Goal: Information Seeking & Learning: Learn about a topic

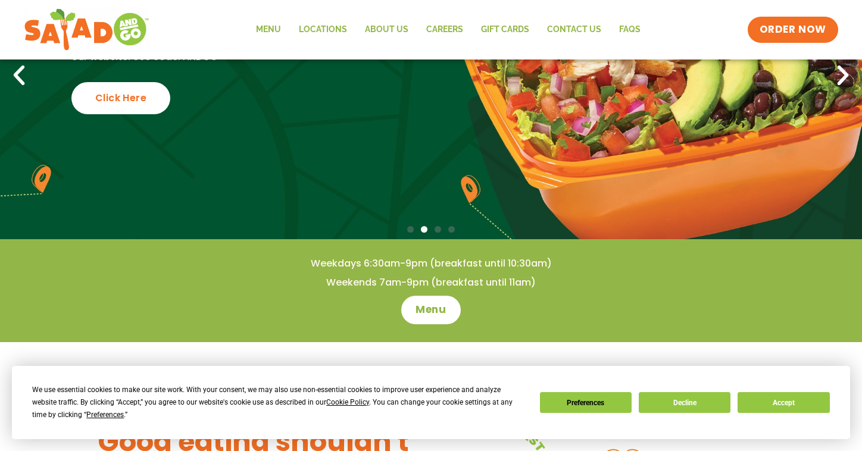
scroll to position [176, 0]
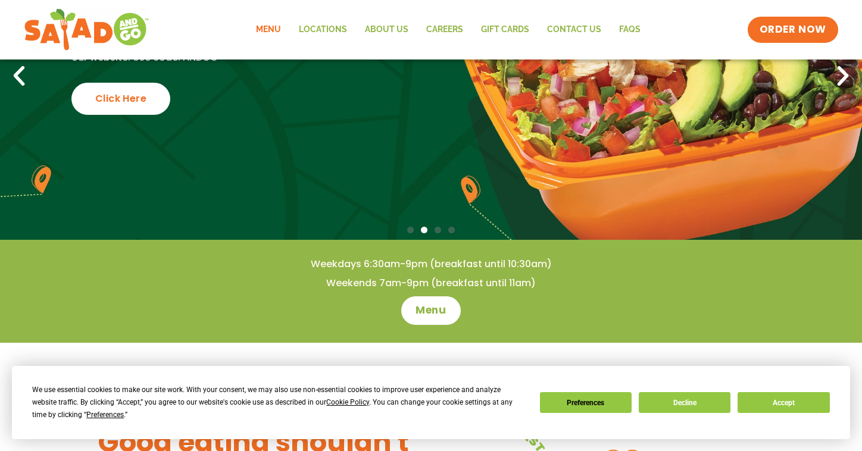
click at [268, 30] on link "Menu" at bounding box center [268, 29] width 43 height 27
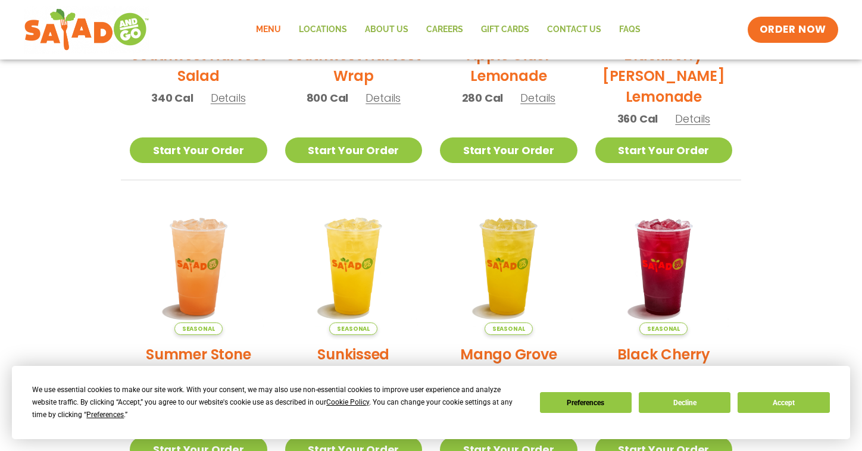
scroll to position [238, 0]
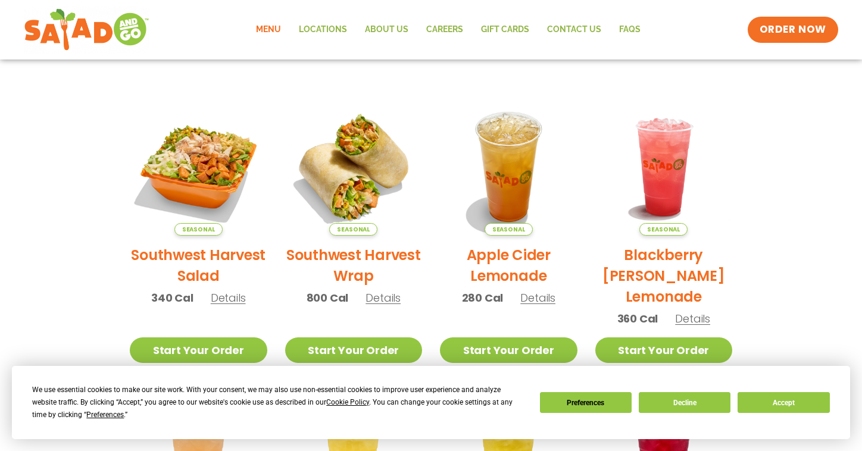
click at [217, 257] on h2 "Southwest Harvest Salad" at bounding box center [198, 266] width 137 height 42
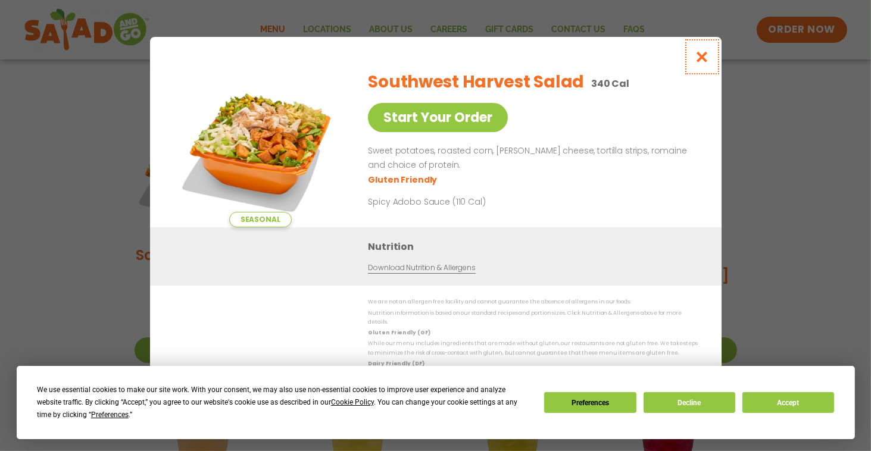
click at [704, 63] on icon "Close modal" at bounding box center [701, 57] width 15 height 12
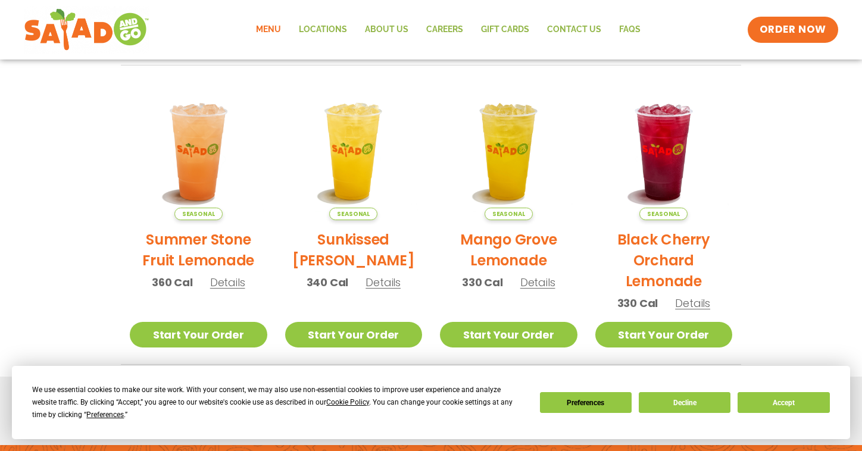
scroll to position [728, 0]
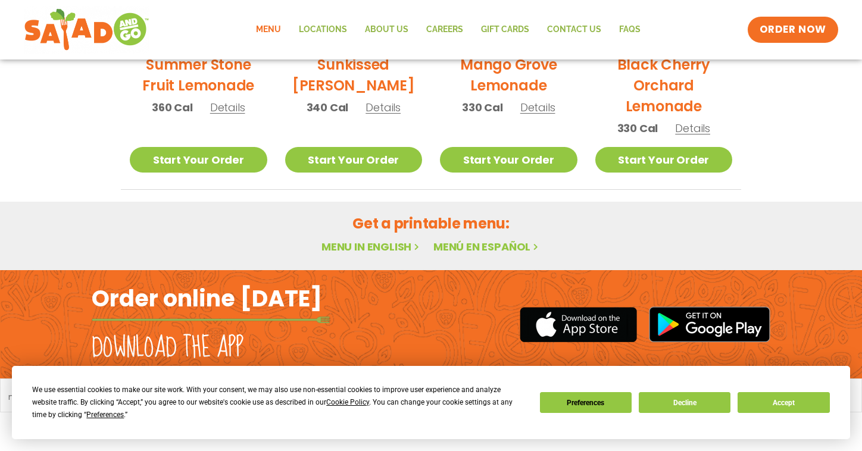
click at [384, 246] on link "Menu in English" at bounding box center [371, 246] width 100 height 15
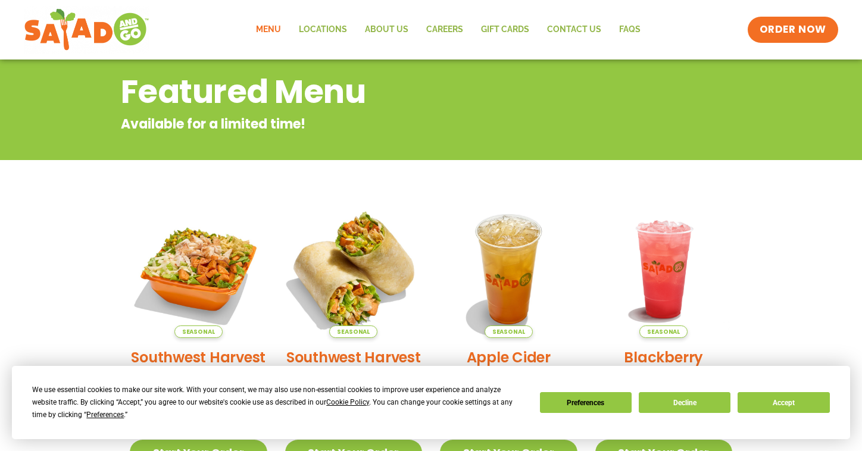
scroll to position [311, 0]
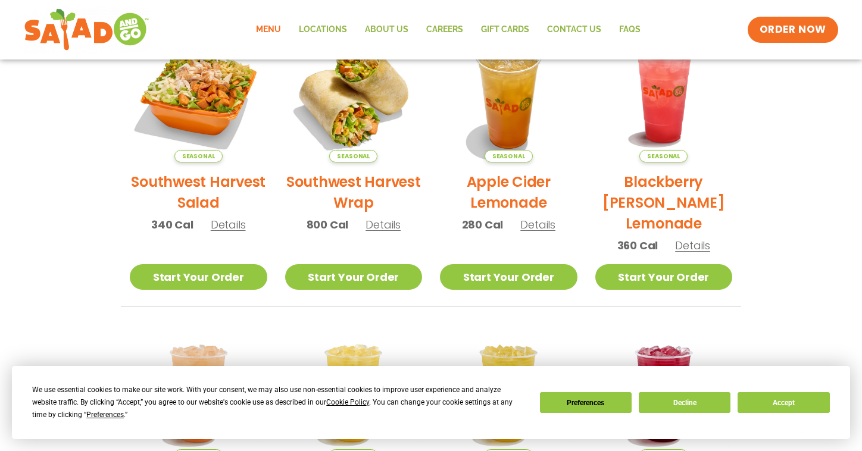
click at [228, 226] on span "Details" at bounding box center [228, 224] width 35 height 15
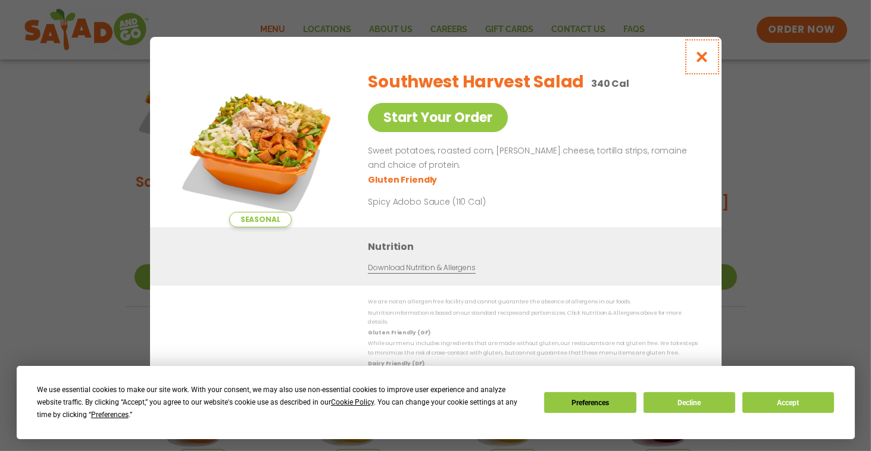
click at [700, 63] on icon "Close modal" at bounding box center [701, 57] width 15 height 12
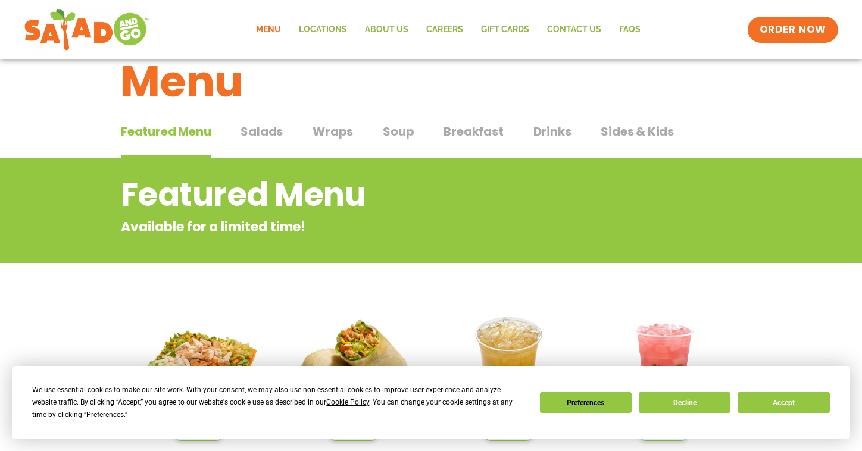
scroll to position [14, 0]
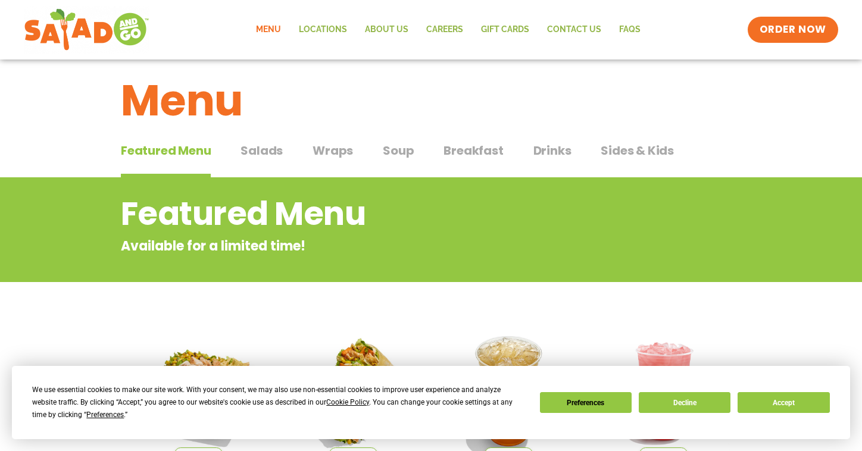
click at [265, 148] on span "Salads" at bounding box center [261, 151] width 42 height 18
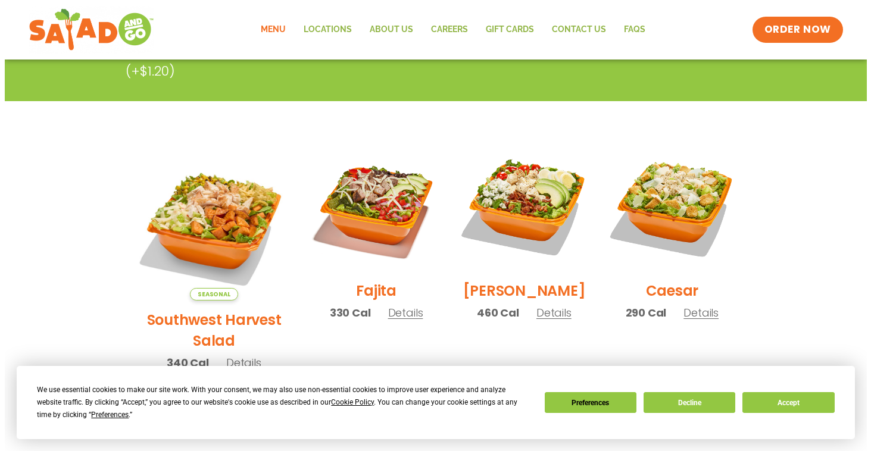
scroll to position [371, 0]
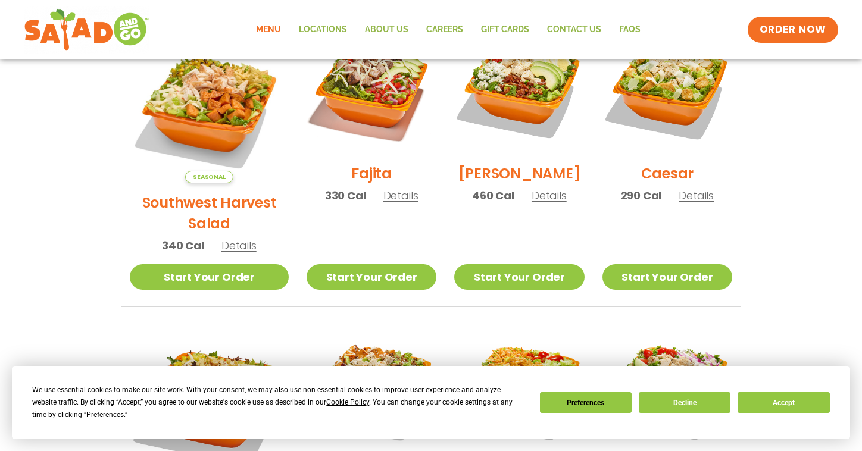
click at [520, 182] on h2 "Cobb" at bounding box center [519, 173] width 123 height 21
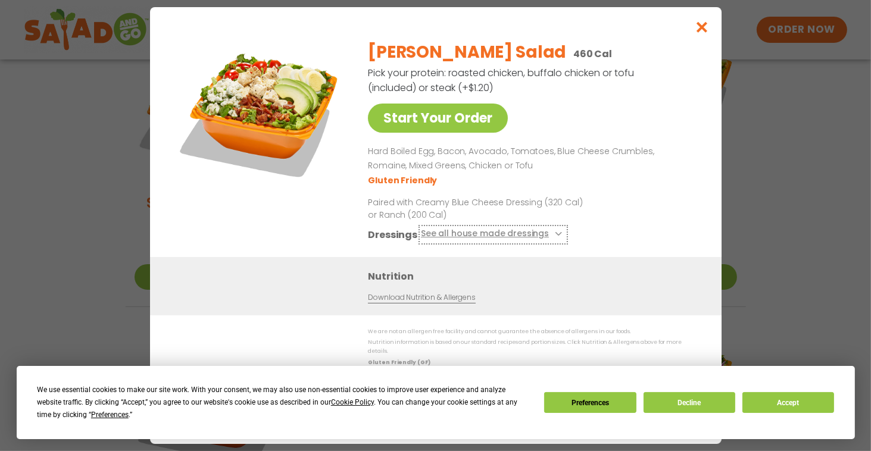
click at [557, 236] on icon at bounding box center [557, 234] width 5 height 5
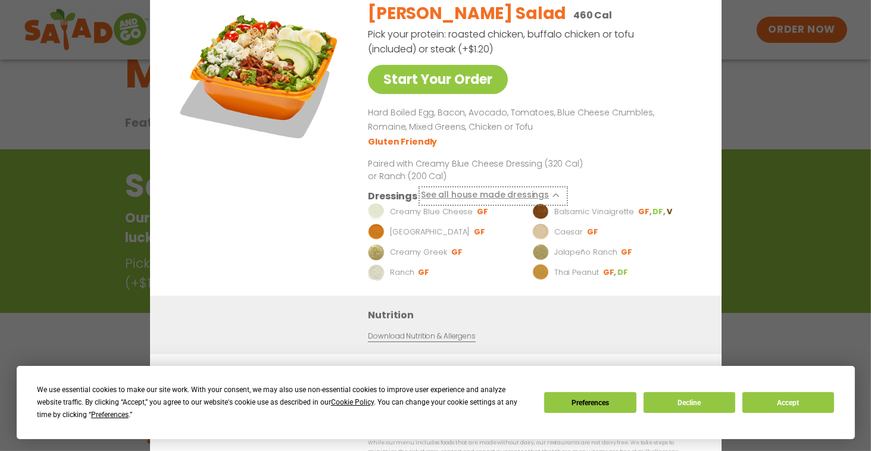
scroll to position [14, 0]
